Goal: Task Accomplishment & Management: Complete application form

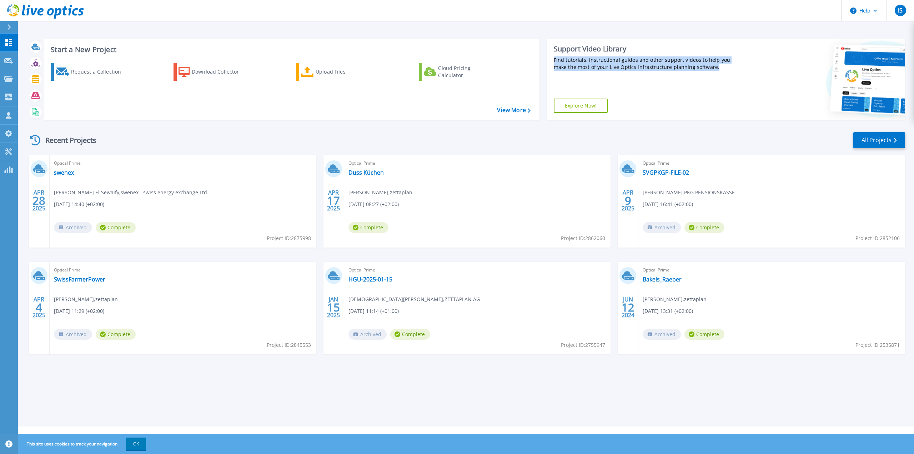
drag, startPoint x: 707, startPoint y: 68, endPoint x: 550, endPoint y: 61, distance: 157.9
click at [550, 61] on div "Support Video Library Find tutorials, instructional guides and other support vi…" at bounding box center [642, 79] width 192 height 81
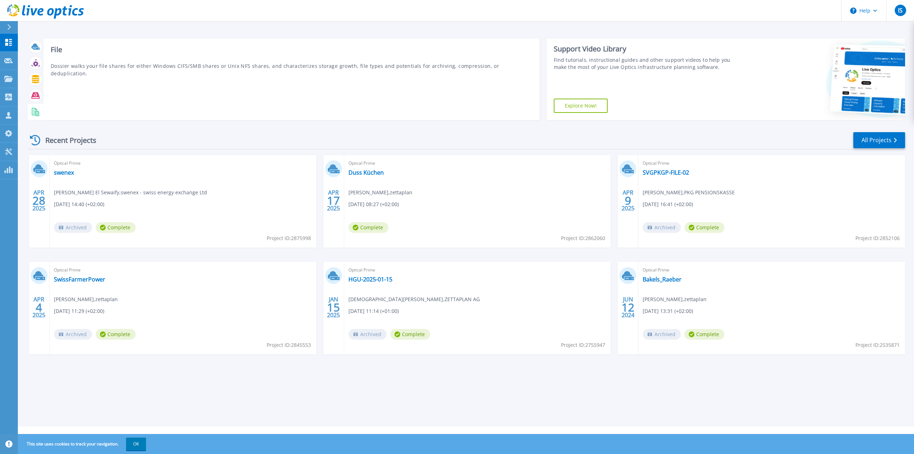
click at [133, 91] on div "File Dossier walks your file shares for either Windows CIFS/SMB shares or Unix …" at bounding box center [292, 79] width 496 height 81
click at [5, 94] on icon at bounding box center [8, 97] width 7 height 7
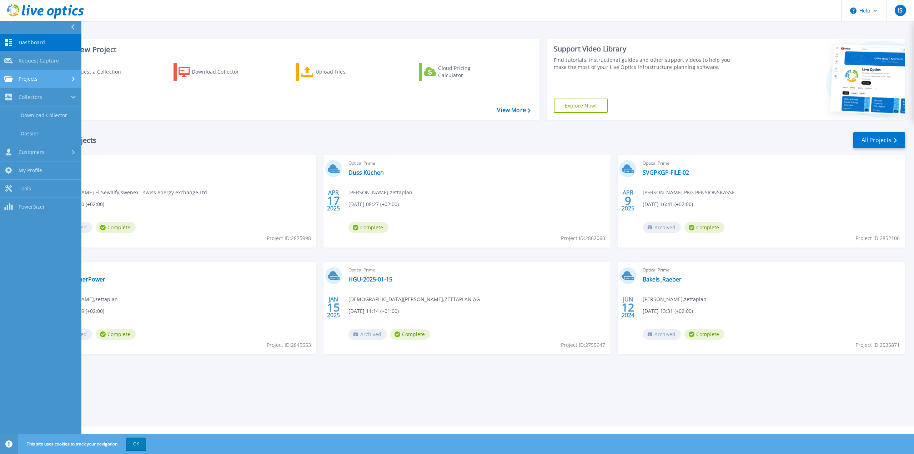
click at [30, 79] on span "Projects" at bounding box center [28, 79] width 19 height 6
click at [27, 167] on link "Customers Customers" at bounding box center [40, 175] width 81 height 18
click at [47, 134] on link "Request Capture" at bounding box center [40, 134] width 81 height 18
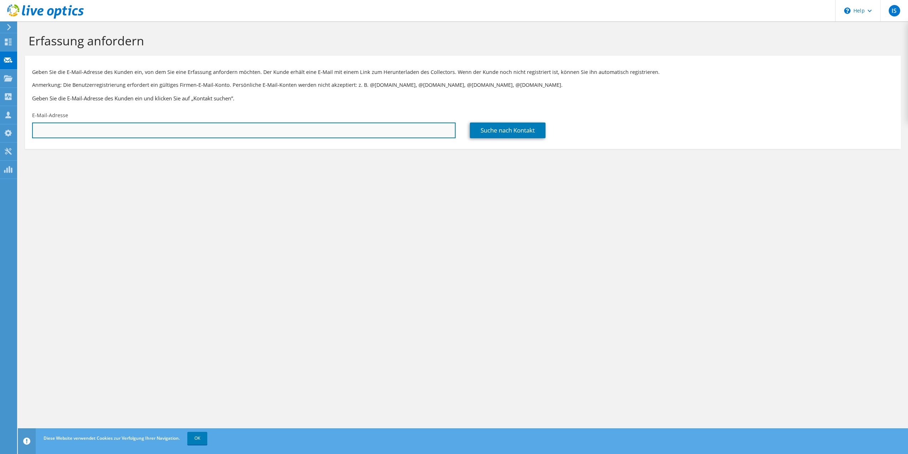
click at [68, 129] on input "text" at bounding box center [244, 130] width 424 height 16
paste input "thomas.herren@grenchen.ch;"
type input "thomas.herren@grenchen.ch"
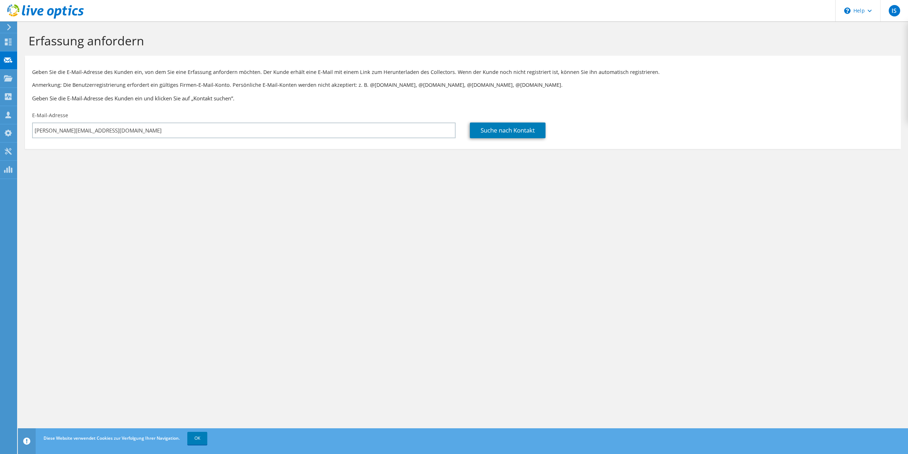
click at [105, 188] on div "Erfassung anfordern Geben Sie die E-Mail-Adresse des Kunden ein, von dem Sie ei…" at bounding box center [463, 237] width 891 height 432
click at [529, 132] on link "Suche nach Kontakt" at bounding box center [508, 130] width 76 height 16
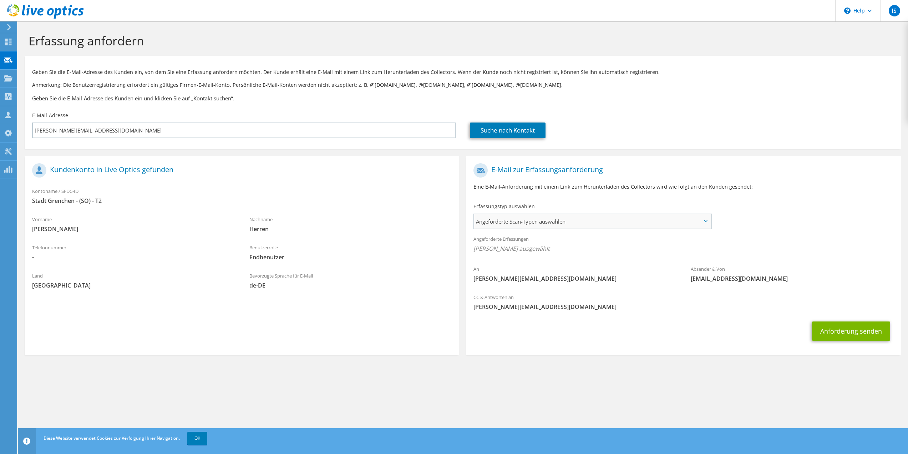
click at [530, 221] on span "Angeforderte Scan-Typen auswählen" at bounding box center [592, 221] width 237 height 14
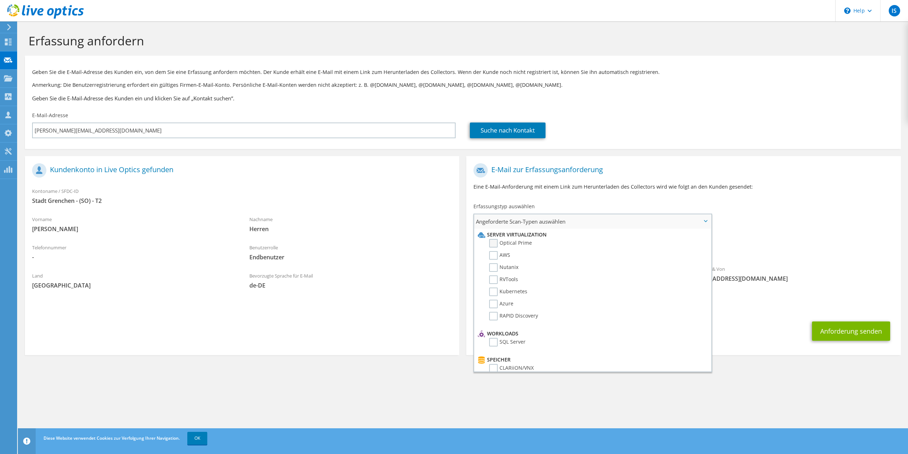
click at [519, 244] on label "Optical Prime" at bounding box center [510, 243] width 43 height 9
click at [0, 0] on input "Optical Prime" at bounding box center [0, 0] width 0 height 0
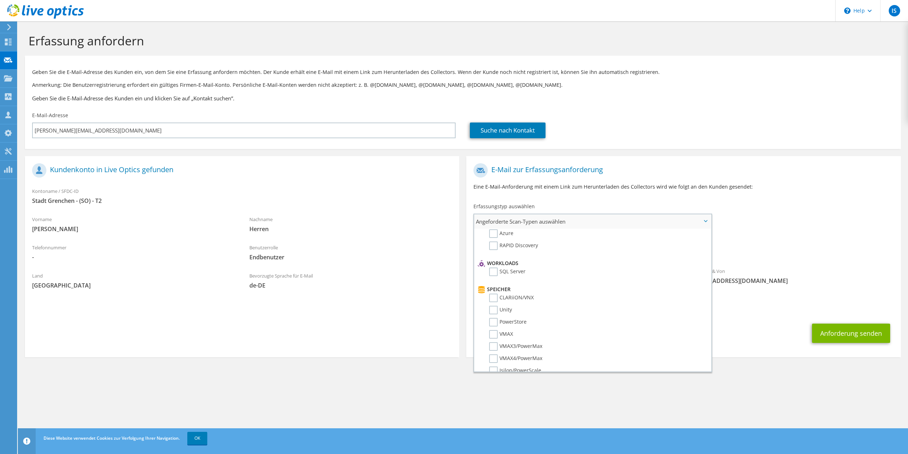
scroll to position [71, 0]
click at [519, 269] on label "SQL Server" at bounding box center [507, 270] width 36 height 9
click at [0, 0] on input "SQL Server" at bounding box center [0, 0] width 0 height 0
click at [506, 285] on label "Veeam" at bounding box center [502, 285] width 26 height 9
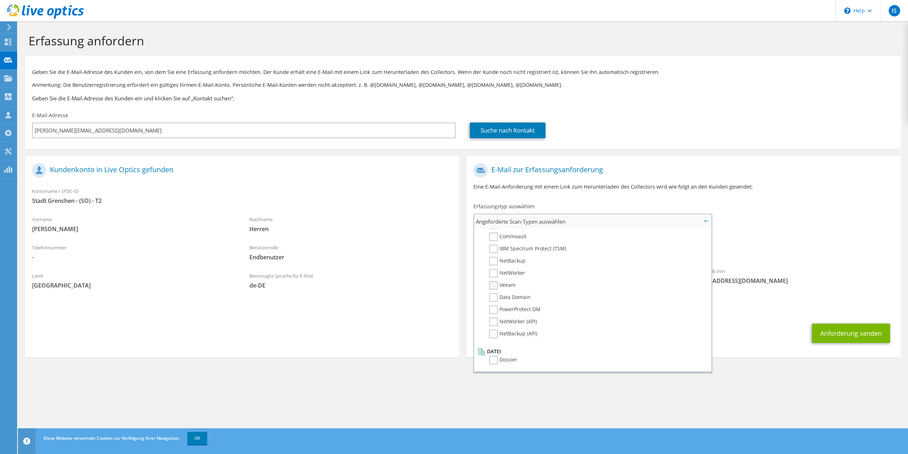
click at [0, 0] on input "Veeam" at bounding box center [0, 0] width 0 height 0
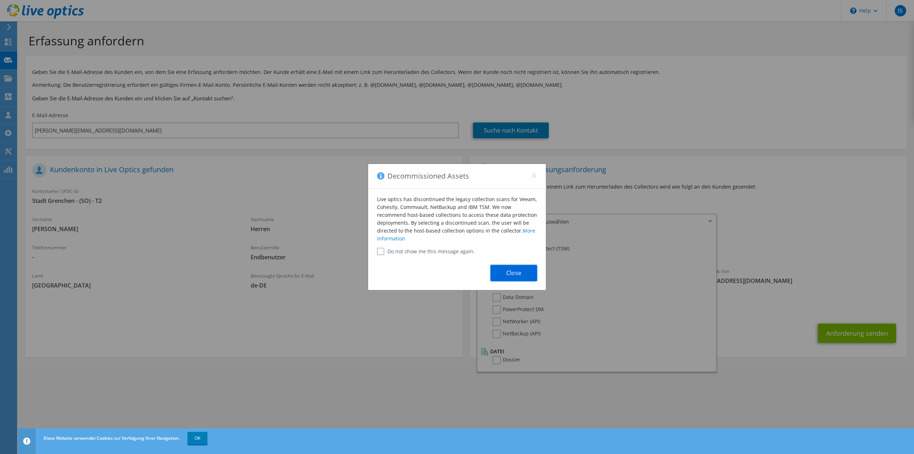
click at [514, 277] on button "Close" at bounding box center [513, 273] width 46 height 16
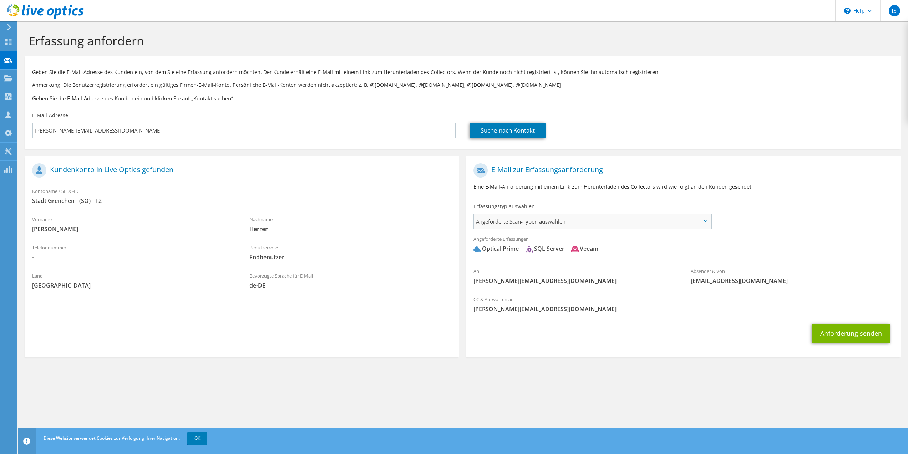
click at [530, 224] on span "Angeforderte Scan-Typen auswählen" at bounding box center [592, 221] width 237 height 14
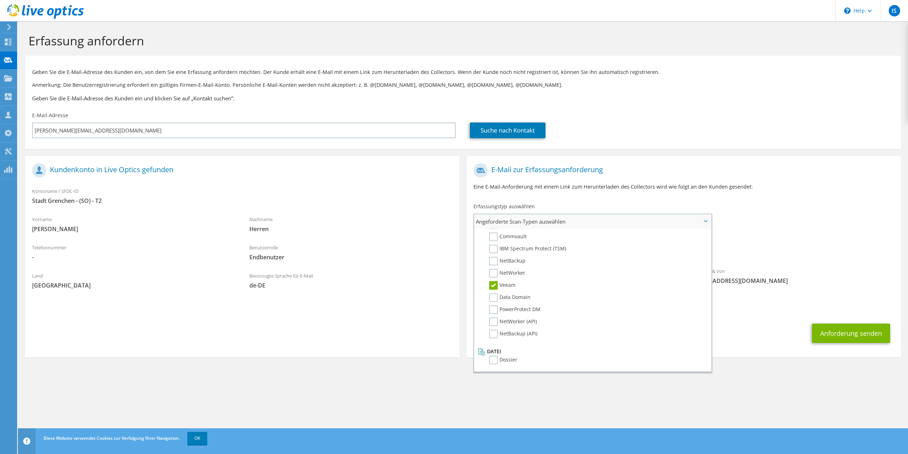
click at [494, 286] on label "Veeam" at bounding box center [502, 285] width 26 height 9
click at [0, 0] on input "Veeam" at bounding box center [0, 0] width 0 height 0
click at [815, 283] on span "liveoptics@liveoptics.com" at bounding box center [792, 281] width 203 height 8
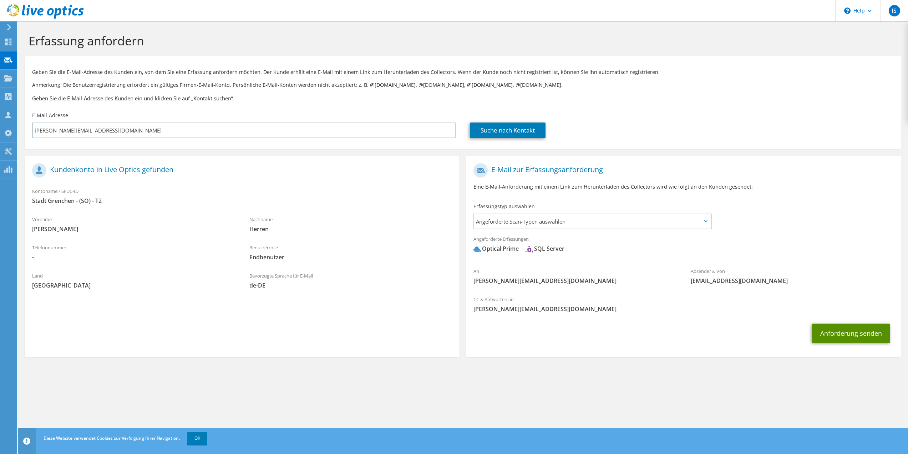
click at [858, 333] on button "Anforderung senden" at bounding box center [851, 332] width 78 height 19
